Goal: Browse casually

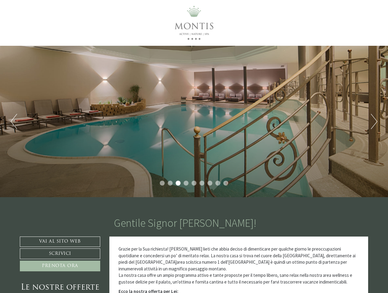
click at [194, 147] on div "Previous Next 1 2 3 4 5 6 7 8 9" at bounding box center [194, 122] width 388 height 152
click at [14, 122] on button "Previous" at bounding box center [14, 121] width 6 height 15
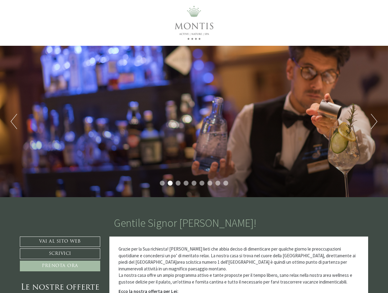
click at [194, 122] on div "Previous Next 1 2 3 4 5 6 7 8 9" at bounding box center [194, 122] width 388 height 152
click at [374, 122] on button "Next" at bounding box center [374, 121] width 6 height 15
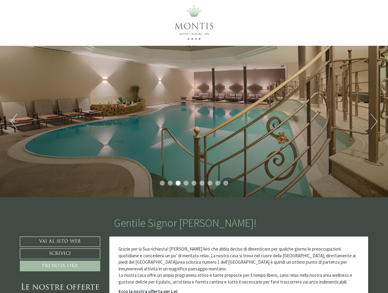
click at [162, 183] on li "1" at bounding box center [162, 183] width 5 height 5
click at [170, 183] on li "2" at bounding box center [170, 183] width 5 height 5
click at [178, 183] on li "3" at bounding box center [178, 183] width 5 height 5
click at [186, 183] on li "4" at bounding box center [186, 183] width 5 height 5
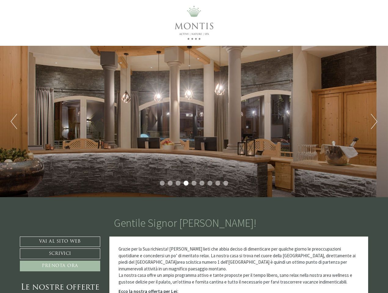
click at [194, 183] on li "5" at bounding box center [194, 183] width 5 height 5
click at [202, 183] on li "6" at bounding box center [202, 183] width 5 height 5
